Goal: Check status: Check status

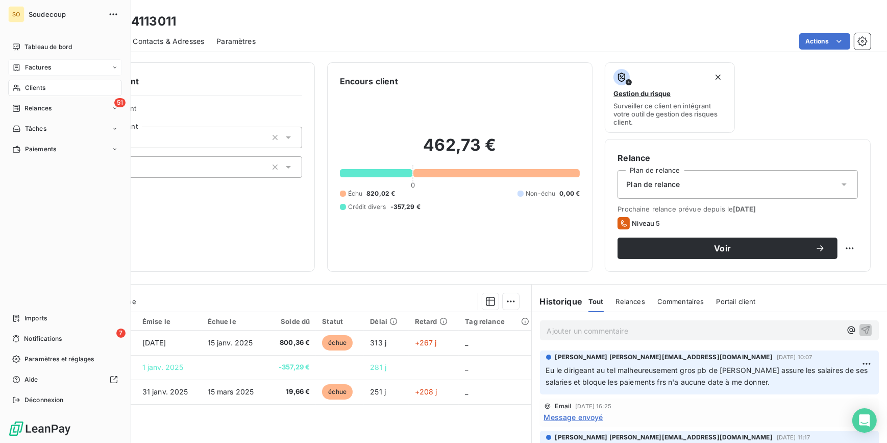
click at [32, 64] on span "Factures" at bounding box center [38, 67] width 26 height 9
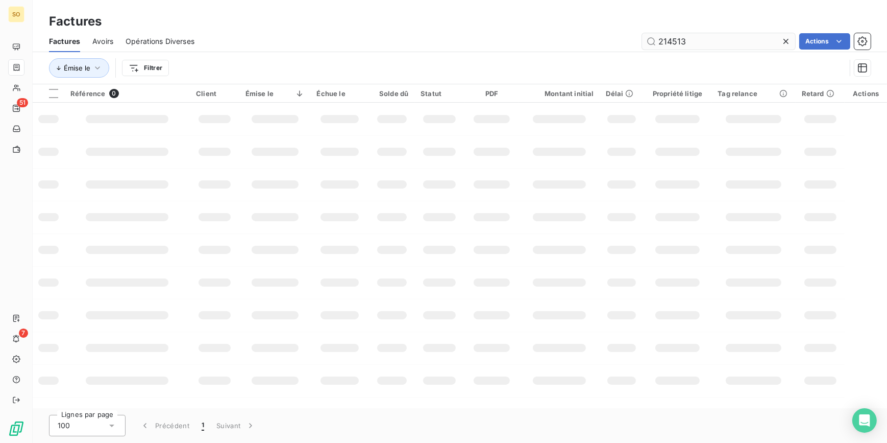
drag, startPoint x: 665, startPoint y: 39, endPoint x: 701, endPoint y: 38, distance: 36.3
click at [701, 38] on input "214513" at bounding box center [718, 41] width 153 height 16
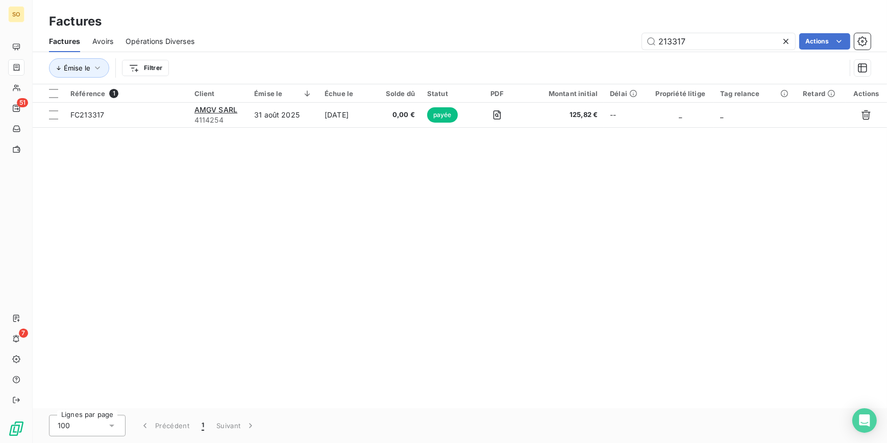
type input "213317"
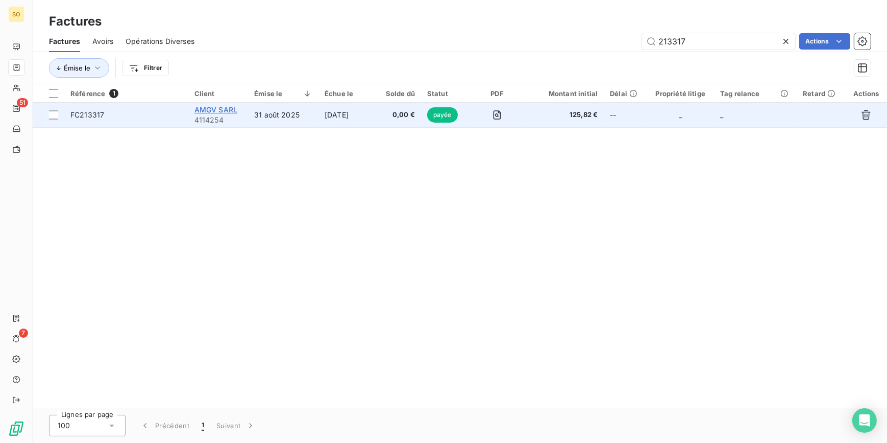
click at [213, 112] on span "AMGV SARL" at bounding box center [216, 109] width 43 height 9
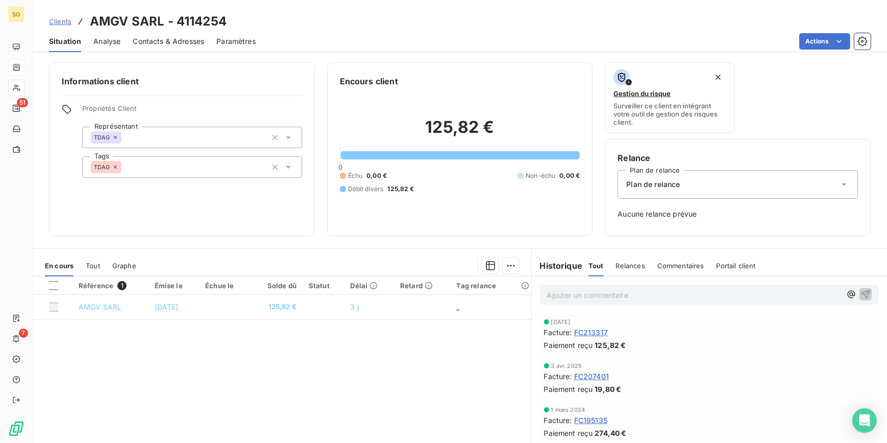
click at [589, 333] on span "FC213317" at bounding box center [591, 332] width 34 height 11
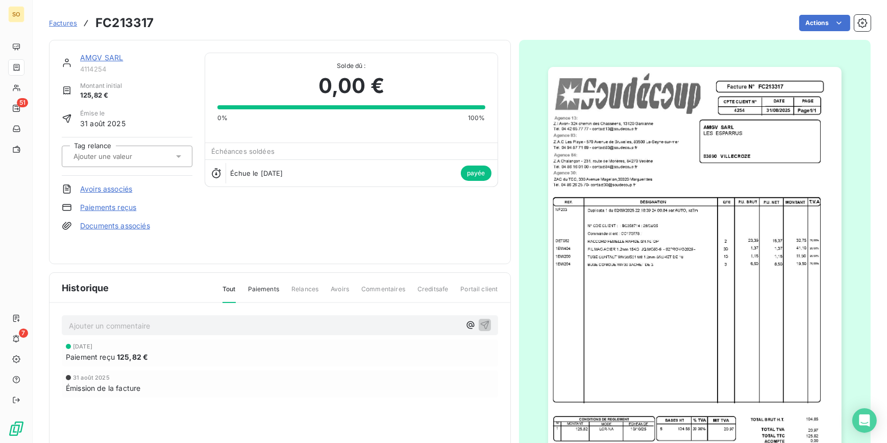
click at [99, 59] on link "AMGV SARL" at bounding box center [101, 57] width 43 height 9
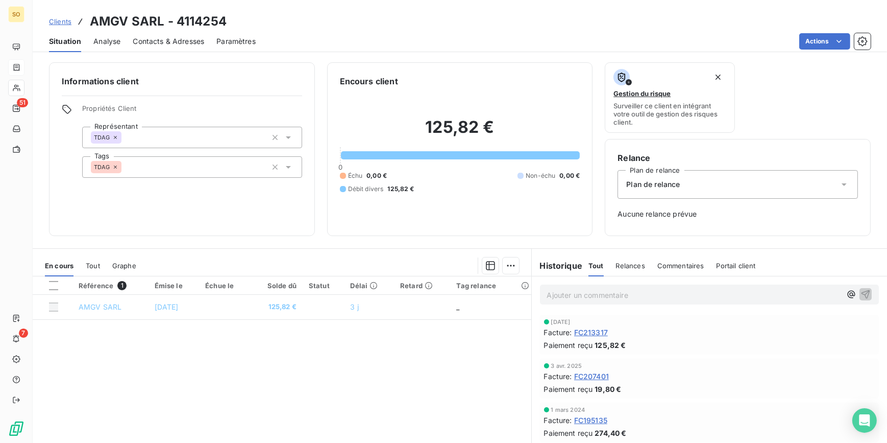
click at [57, 22] on span "Clients" at bounding box center [60, 21] width 22 height 8
